Goal: Obtain resource: Download file/media

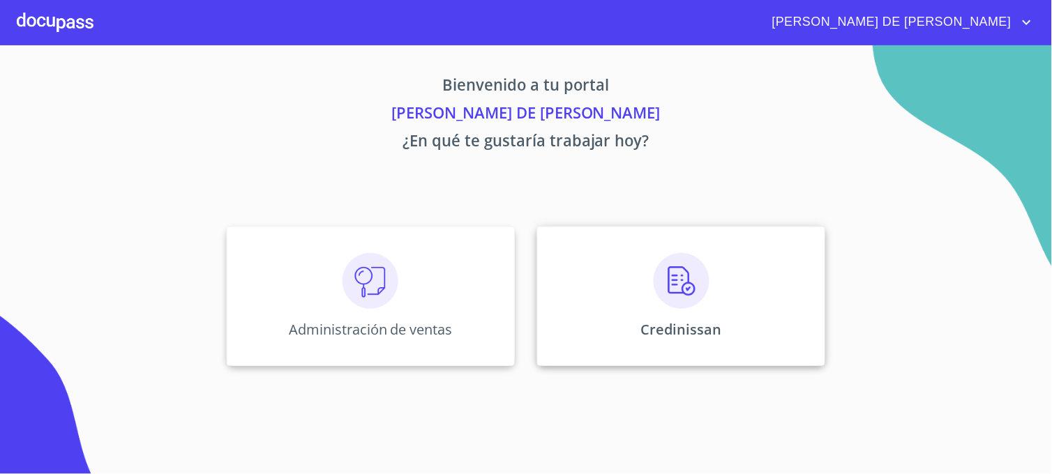
click at [558, 353] on div "Credinissan" at bounding box center [681, 296] width 288 height 139
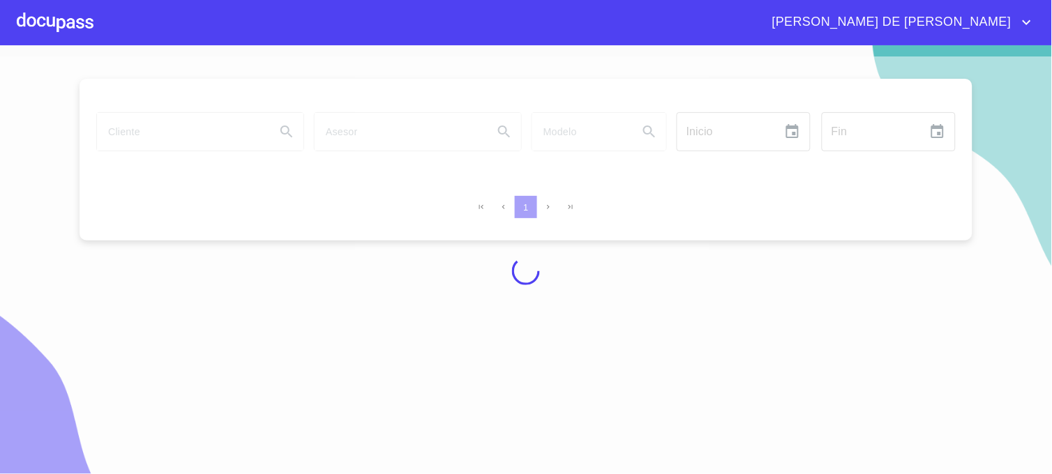
click at [182, 141] on div at bounding box center [526, 270] width 1052 height 429
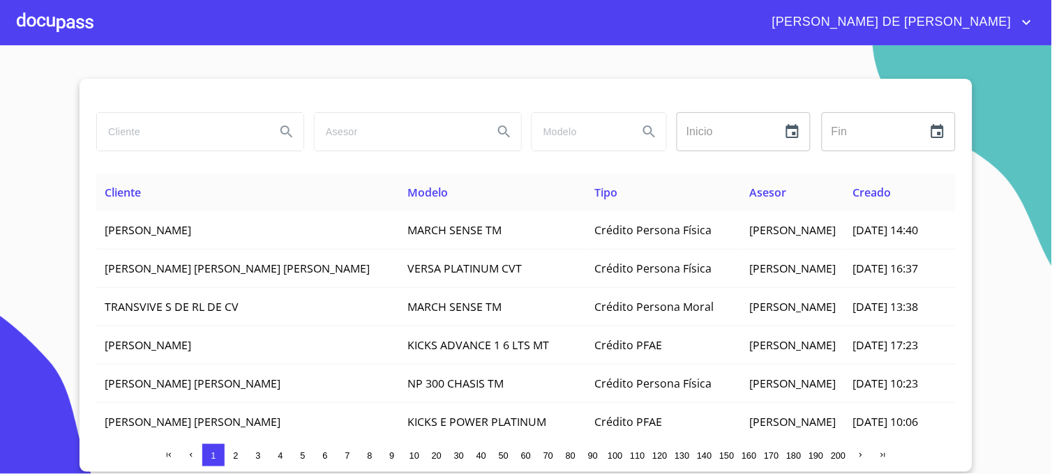
click at [194, 140] on input "search" at bounding box center [180, 132] width 167 height 38
type input "[PERSON_NAME]"
click at [280, 128] on icon "Search" at bounding box center [286, 131] width 17 height 17
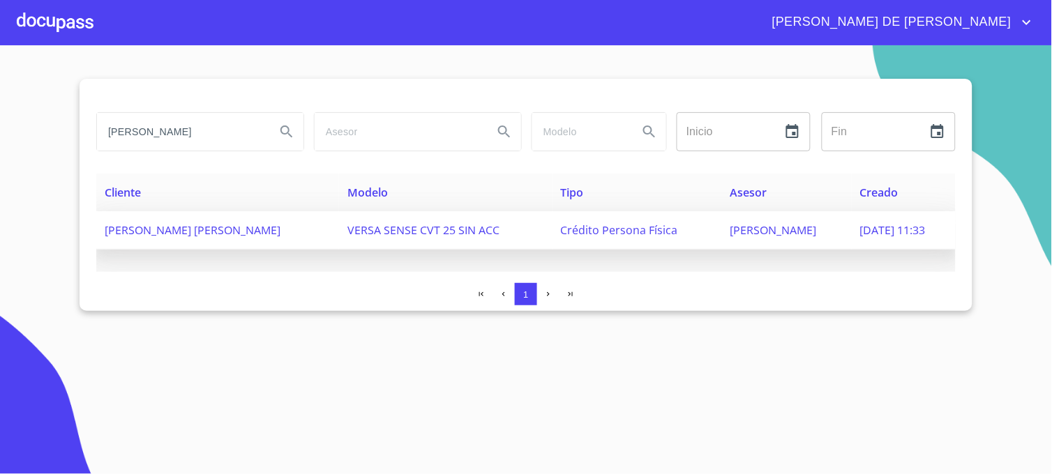
click at [653, 238] on td "Crédito Persona Física" at bounding box center [636, 230] width 169 height 38
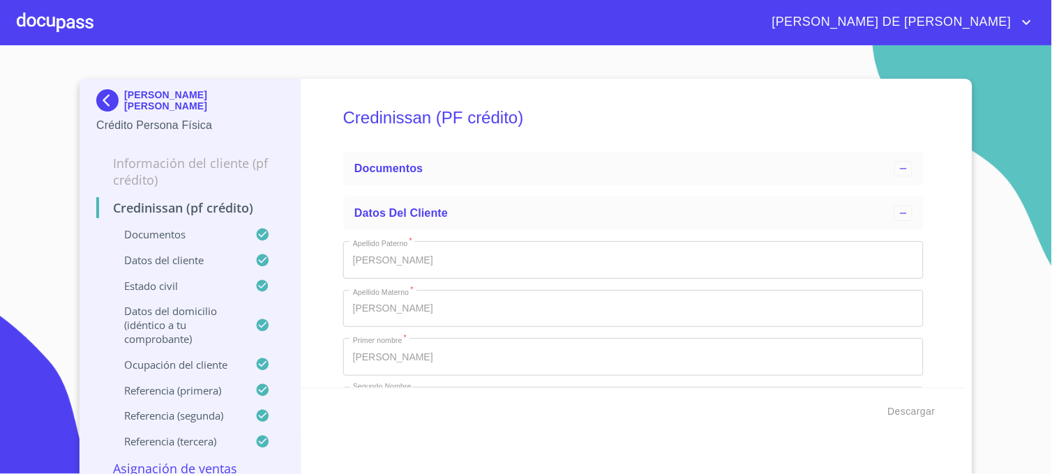
type input "2 de feb. de 2023"
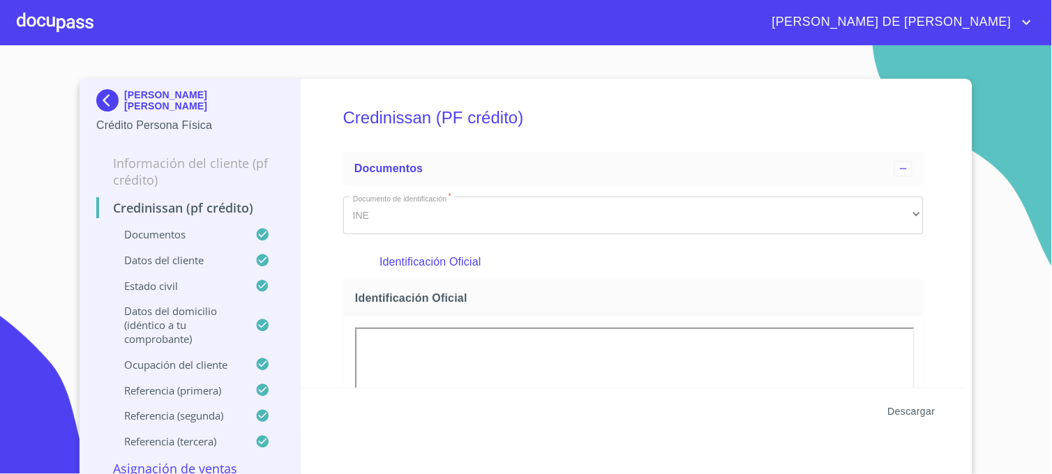
click at [903, 415] on span "Descargar" at bounding box center [911, 411] width 47 height 17
